Goal: Task Accomplishment & Management: Complete application form

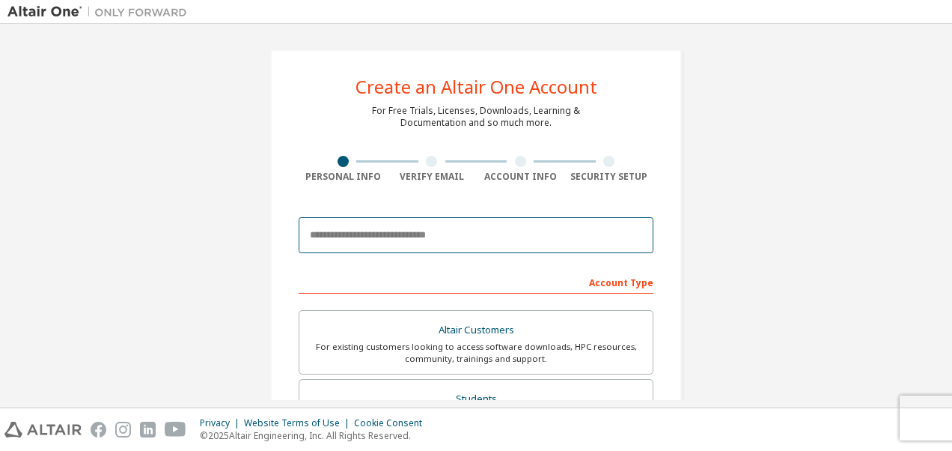
click at [409, 243] on input "email" at bounding box center [476, 235] width 355 height 36
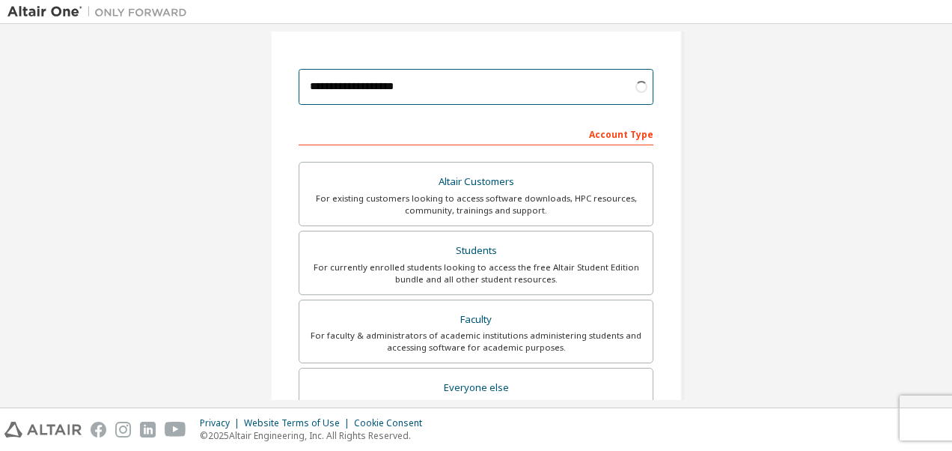
scroll to position [150, 0]
type input "**********"
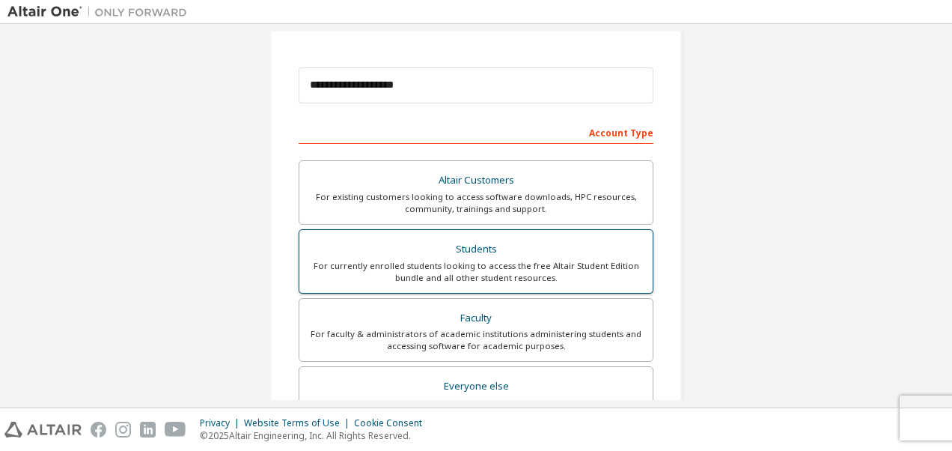
click at [497, 248] on div "Students" at bounding box center [476, 249] width 335 height 21
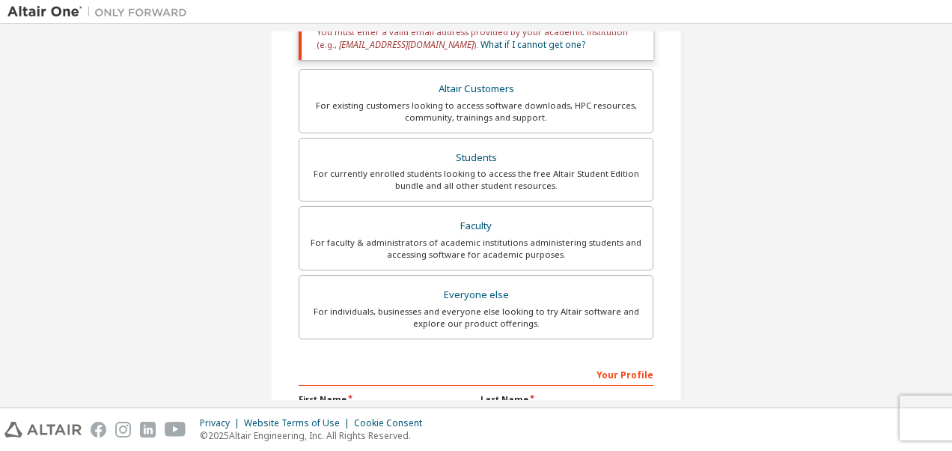
scroll to position [449, 0]
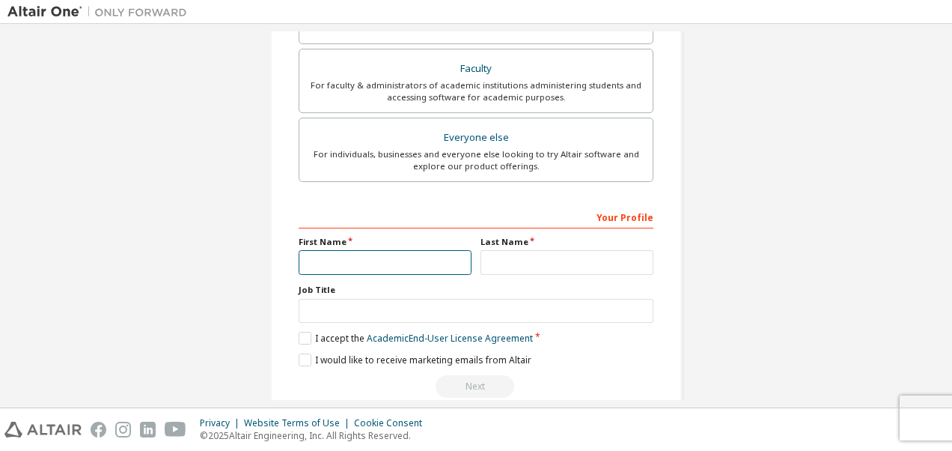
click at [338, 255] on input "text" at bounding box center [385, 262] width 173 height 25
type input "*******"
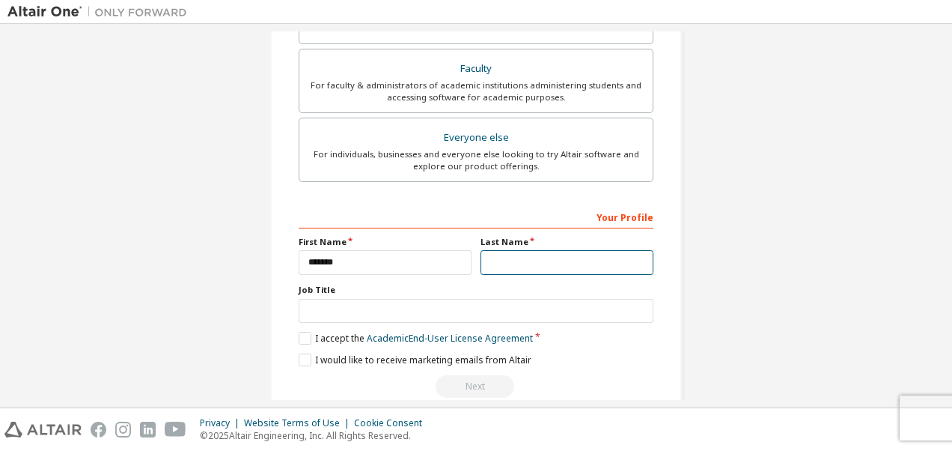
click at [512, 264] on input "text" at bounding box center [567, 262] width 173 height 25
type input "*********"
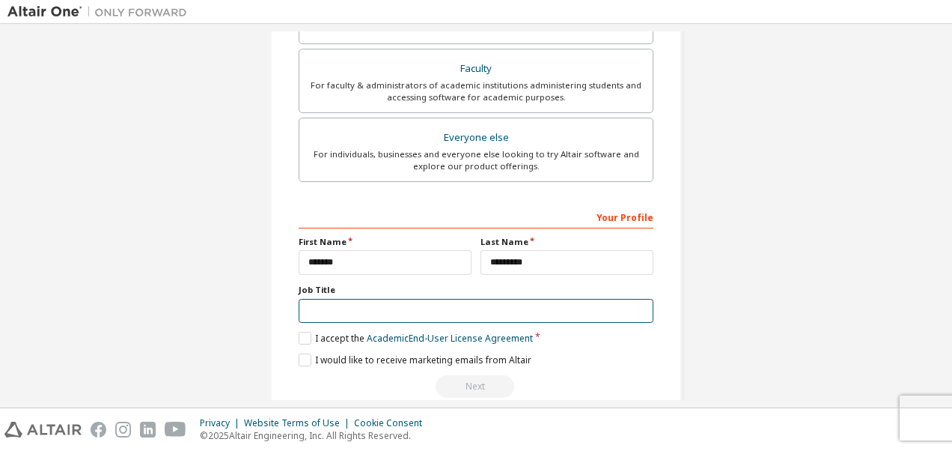
click at [355, 301] on input "text" at bounding box center [476, 311] width 355 height 25
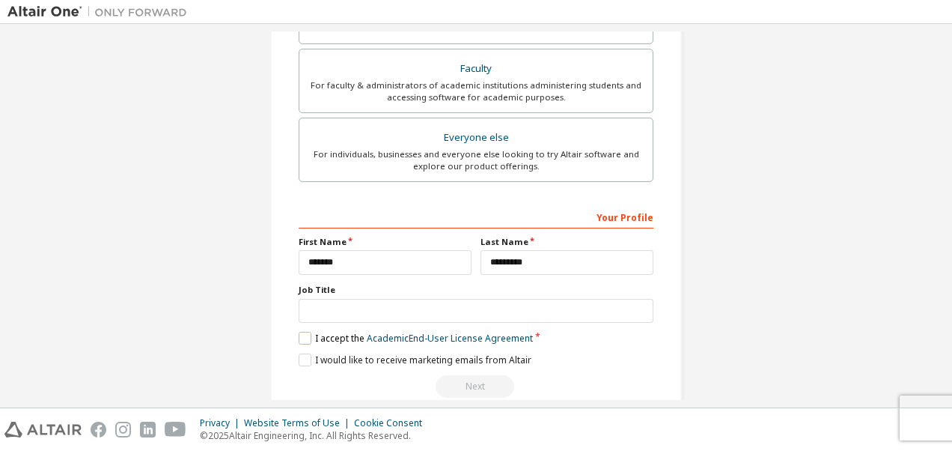
click at [304, 334] on label "I accept the Academic End-User License Agreement" at bounding box center [416, 338] width 234 height 13
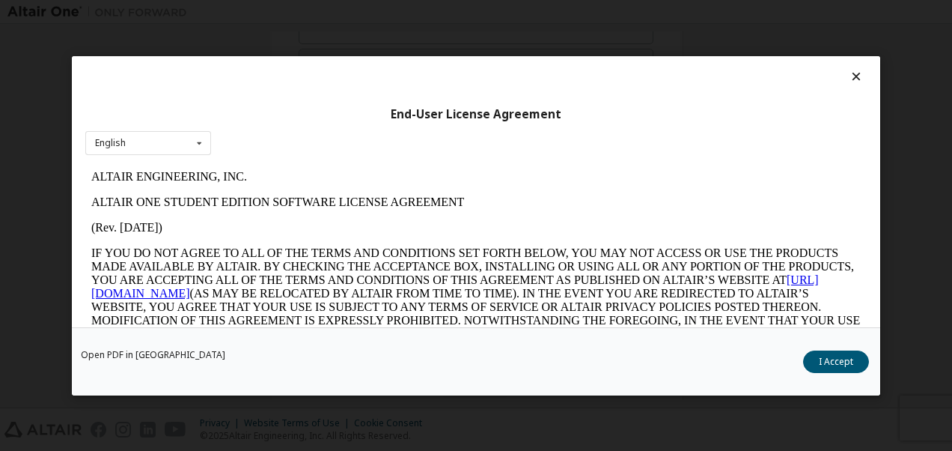
scroll to position [0, 0]
click at [827, 354] on button "I Accept" at bounding box center [836, 361] width 66 height 22
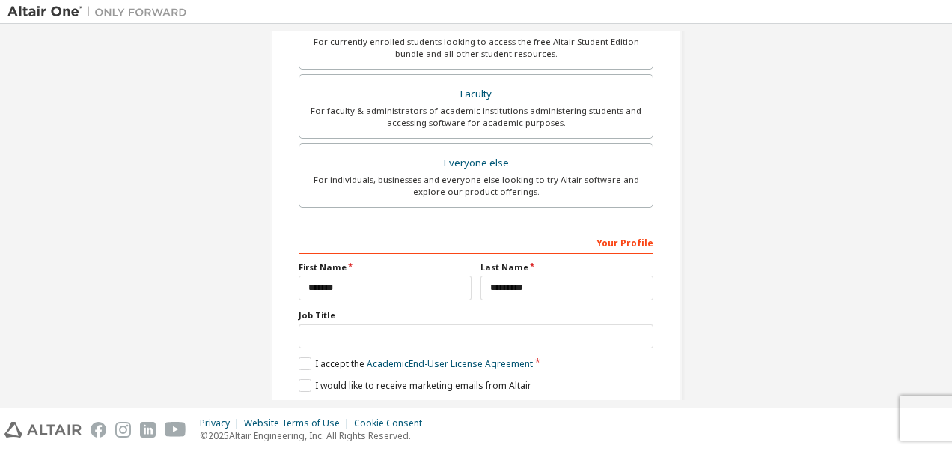
scroll to position [472, 0]
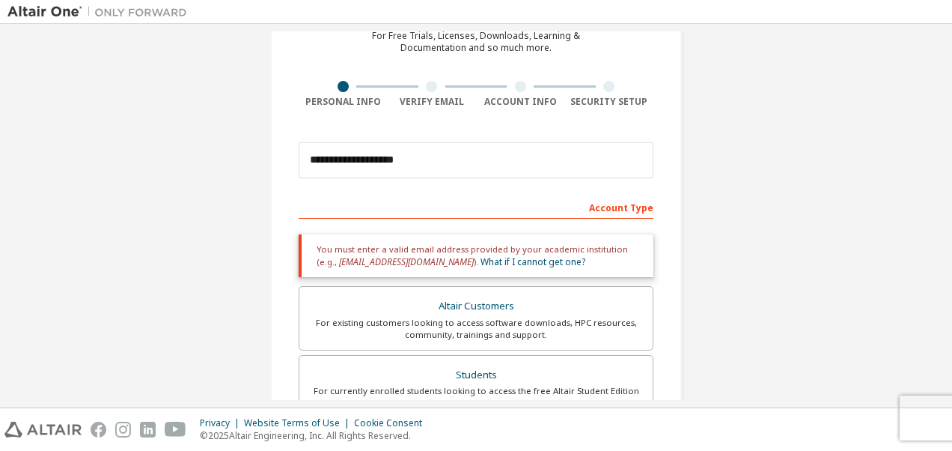
scroll to position [150, 0]
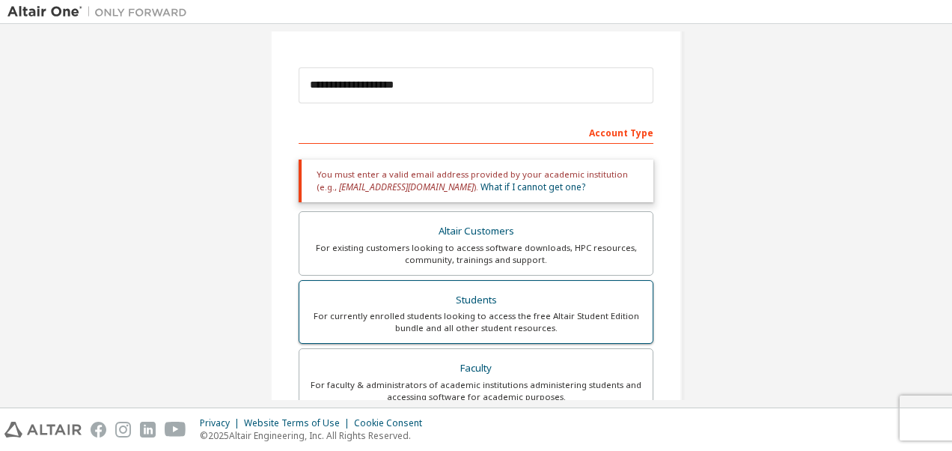
click at [538, 306] on div "Students" at bounding box center [476, 300] width 335 height 21
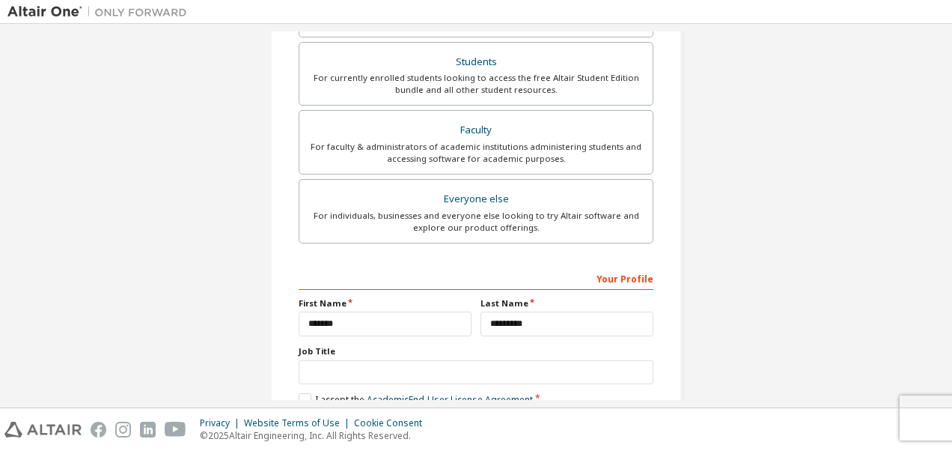
scroll to position [472, 0]
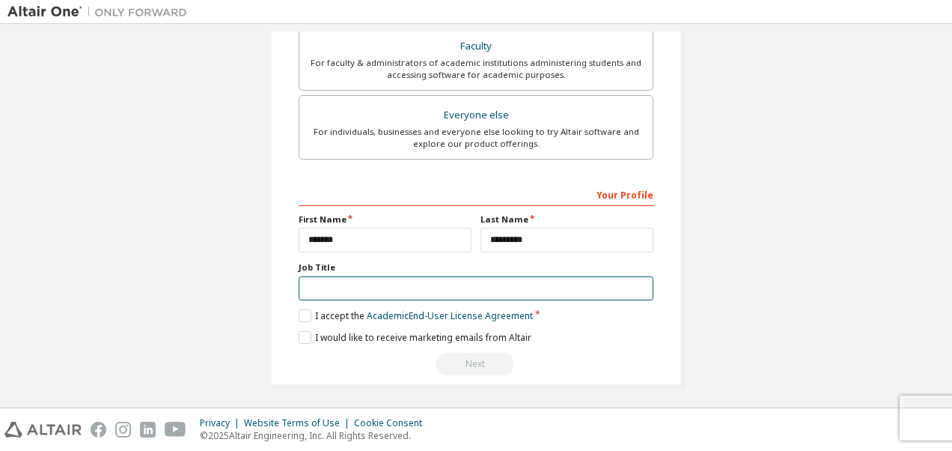
click at [398, 276] on input "text" at bounding box center [476, 288] width 355 height 25
type input "*"
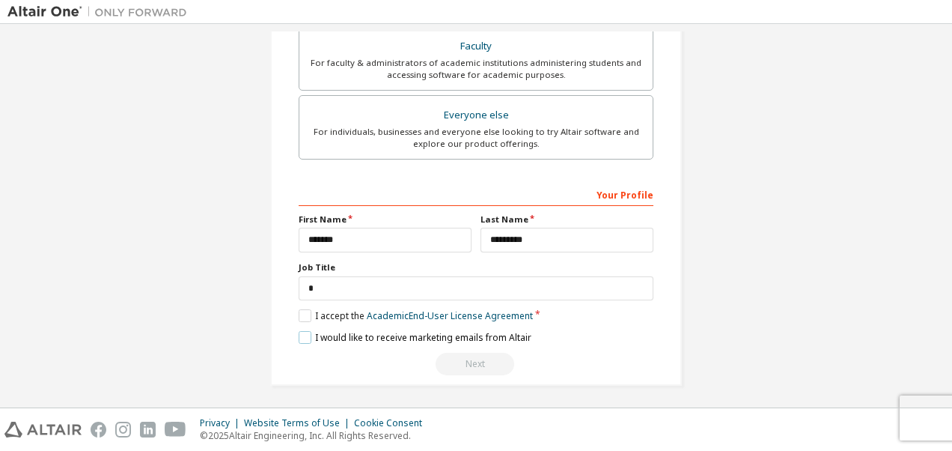
click at [299, 331] on label "I would like to receive marketing emails from Altair" at bounding box center [415, 337] width 233 height 13
click at [299, 335] on label "I would like to receive marketing emails from Altair" at bounding box center [415, 337] width 233 height 13
click at [467, 364] on div "Next" at bounding box center [476, 364] width 355 height 22
click at [490, 356] on div "Next" at bounding box center [476, 364] width 355 height 22
